Goal: Obtain resource: Download file/media

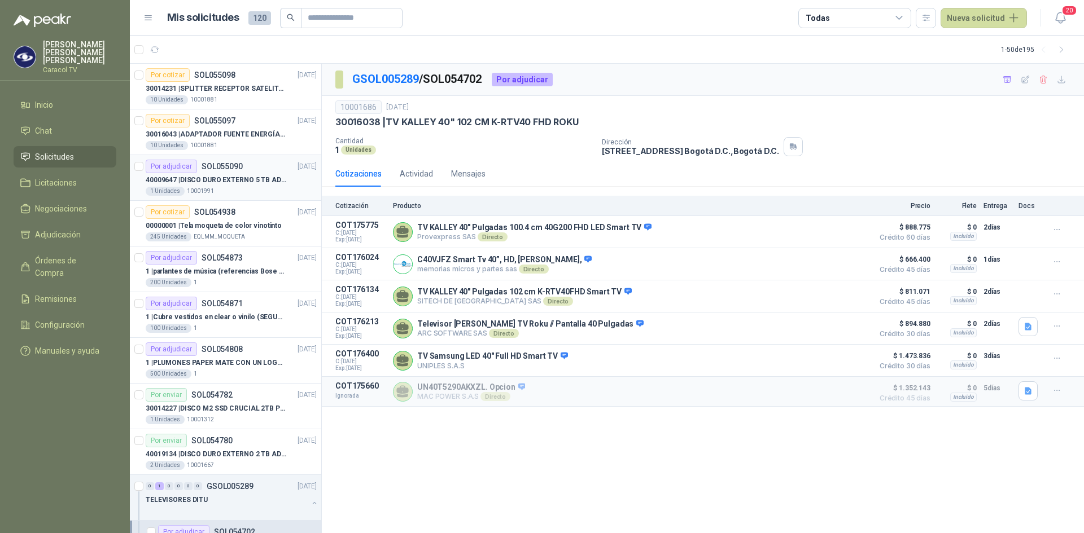
click at [236, 176] on p "40009647 | DISCO DURO EXTERNO 5 TB ADATA - ANTIGOLPES" at bounding box center [216, 180] width 141 height 11
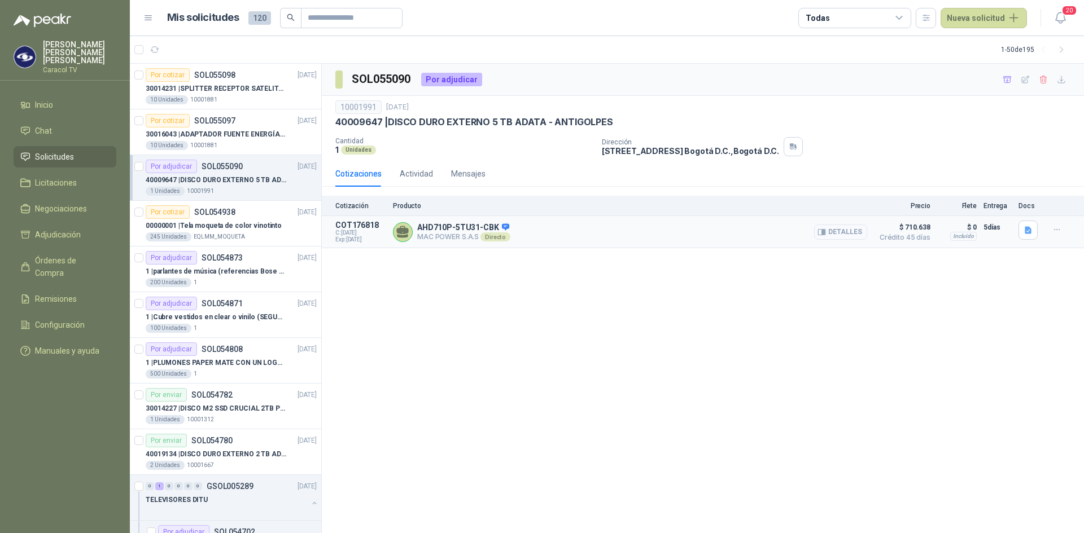
click at [842, 234] on button "Detalles" at bounding box center [840, 232] width 53 height 15
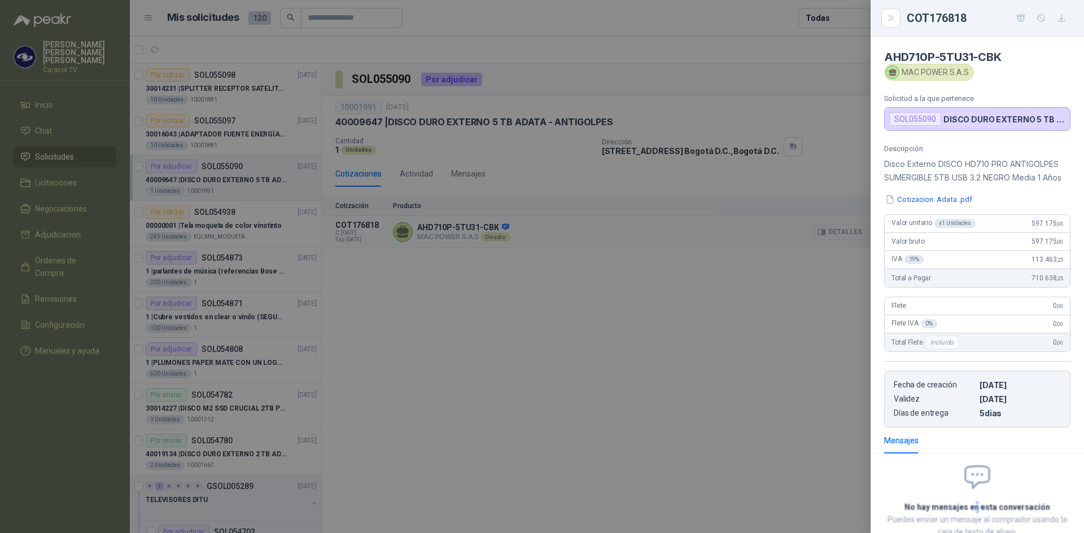
scroll to position [90, 0]
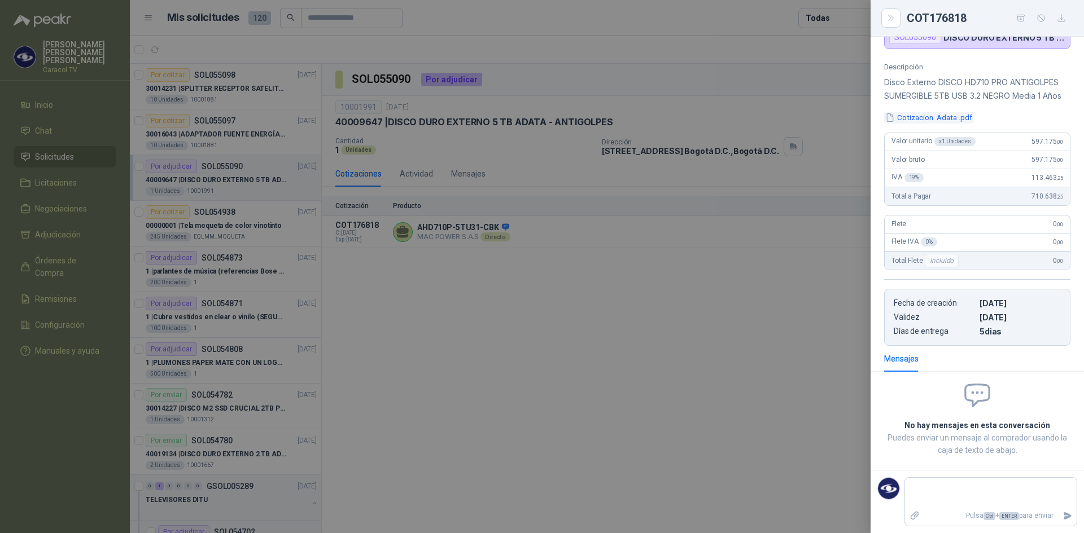
click at [965, 123] on button "Cotizacion. Adata .pdf" at bounding box center [928, 118] width 89 height 12
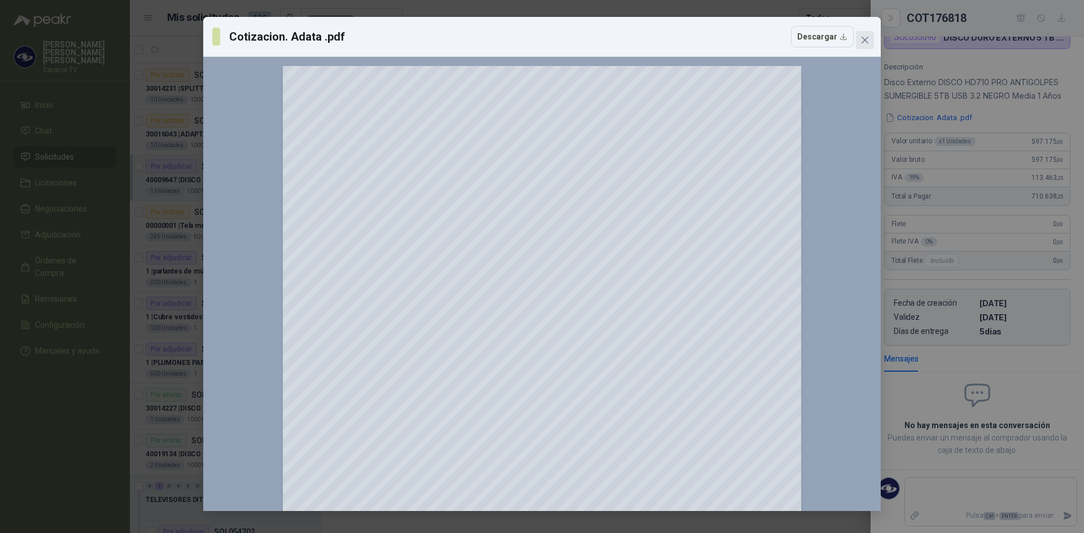
click at [864, 40] on icon "close" at bounding box center [864, 40] width 7 height 7
